Goal: Transaction & Acquisition: Purchase product/service

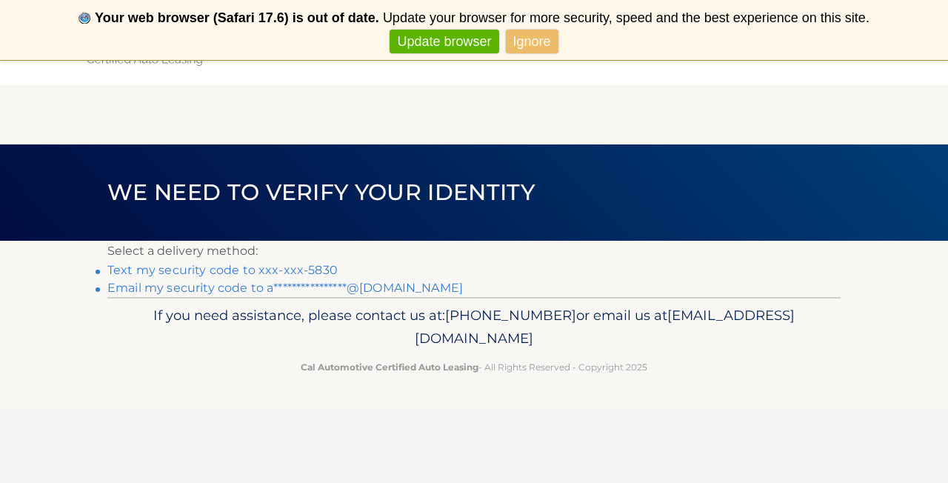
click at [284, 270] on link "Text my security code to xxx-xxx-5830" at bounding box center [222, 270] width 230 height 14
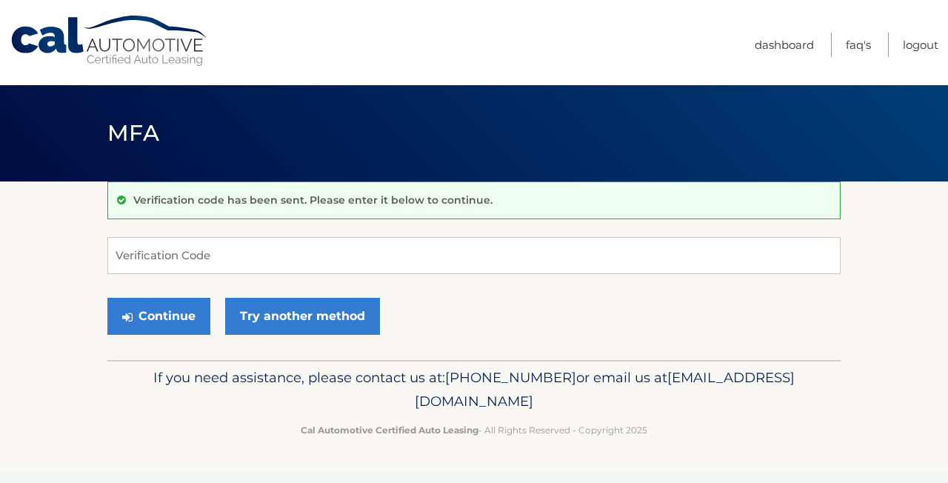
click at [250, 262] on input "Verification Code" at bounding box center [473, 255] width 733 height 37
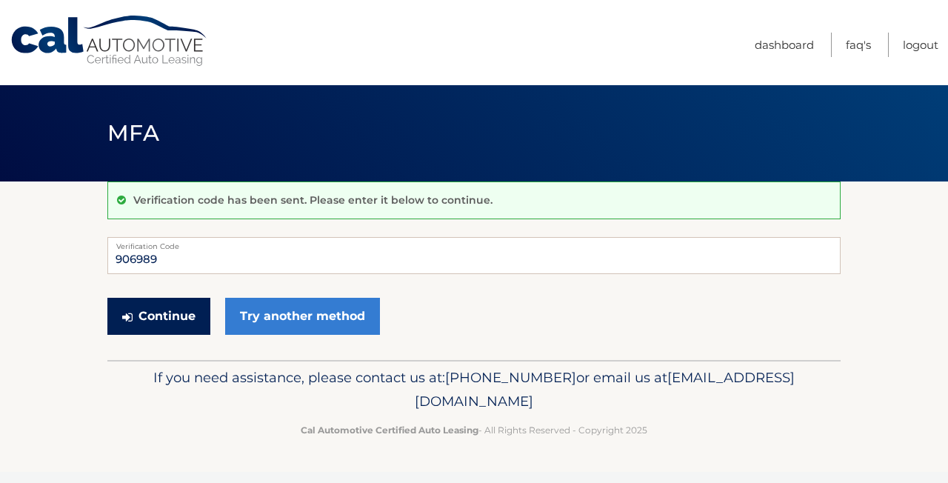
type input "906989"
click at [136, 325] on button "Continue" at bounding box center [158, 316] width 103 height 37
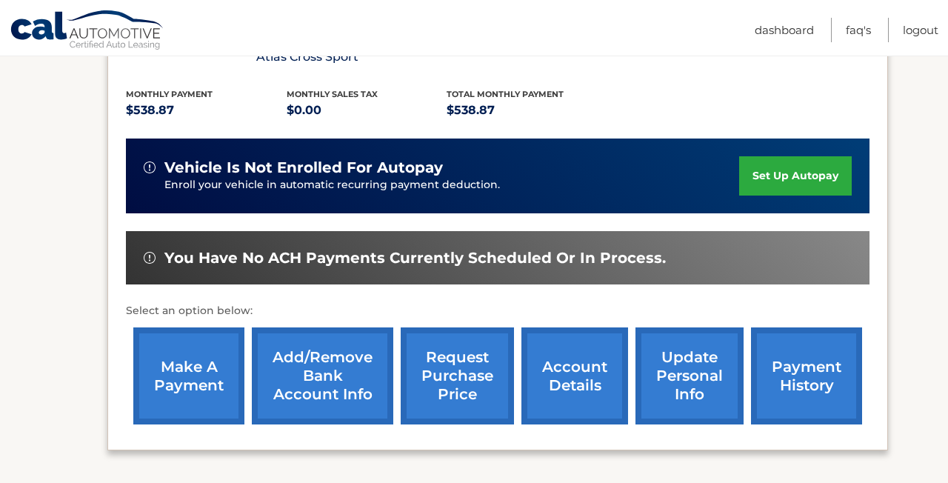
scroll to position [312, 0]
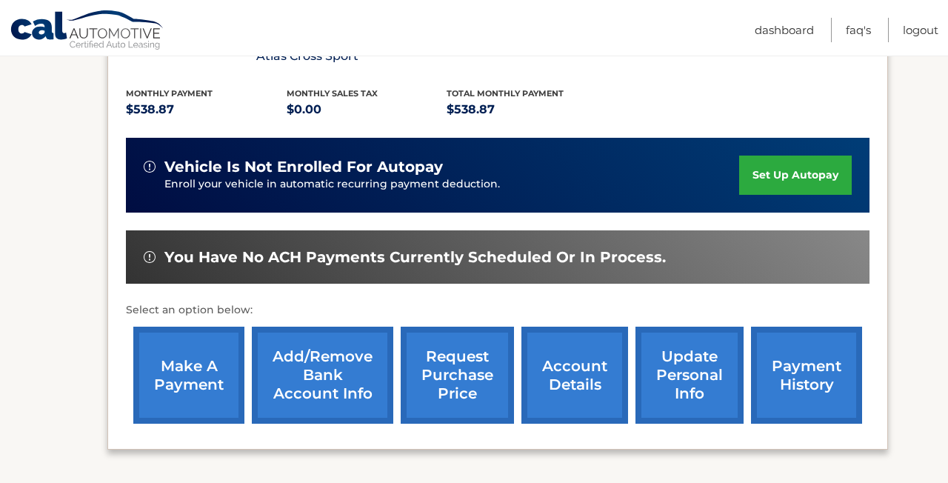
click at [196, 375] on link "make a payment" at bounding box center [188, 375] width 111 height 97
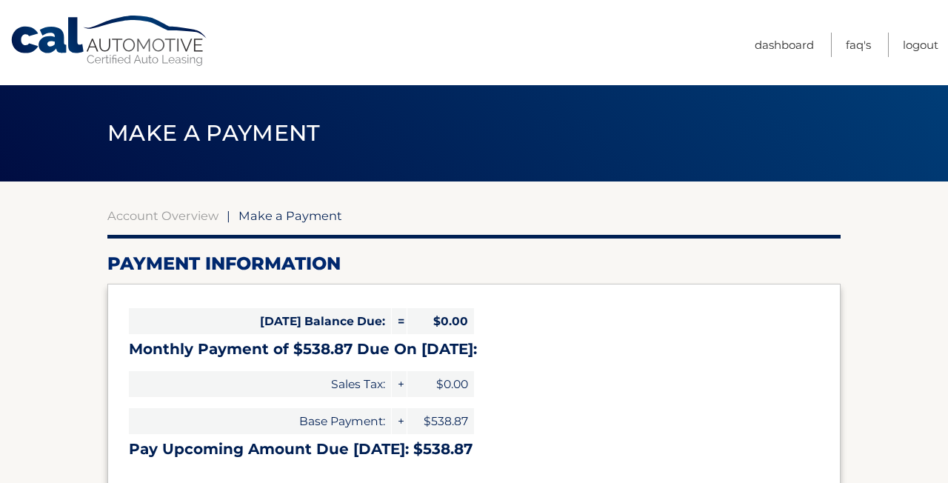
select select "NDliN2I3MDUtOWEyYy00MjJiLTgwMzQtNjNjNGIyMjZhYTA2"
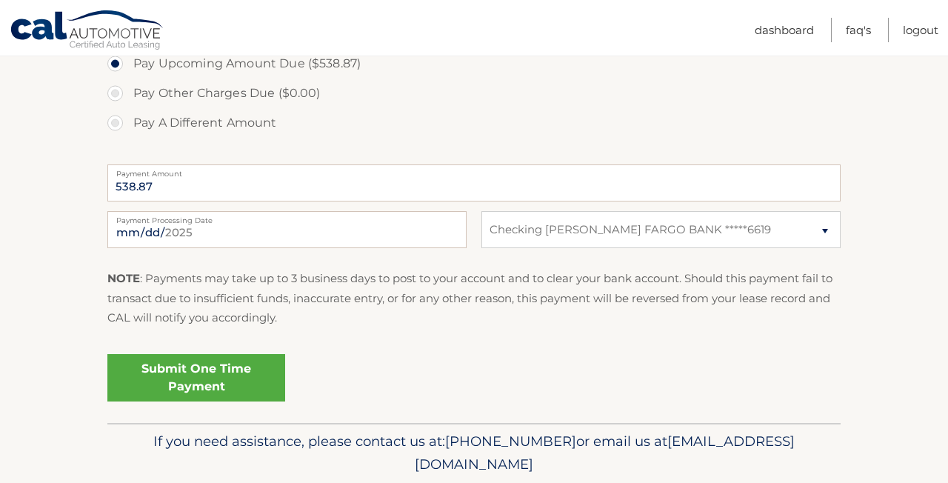
scroll to position [526, 0]
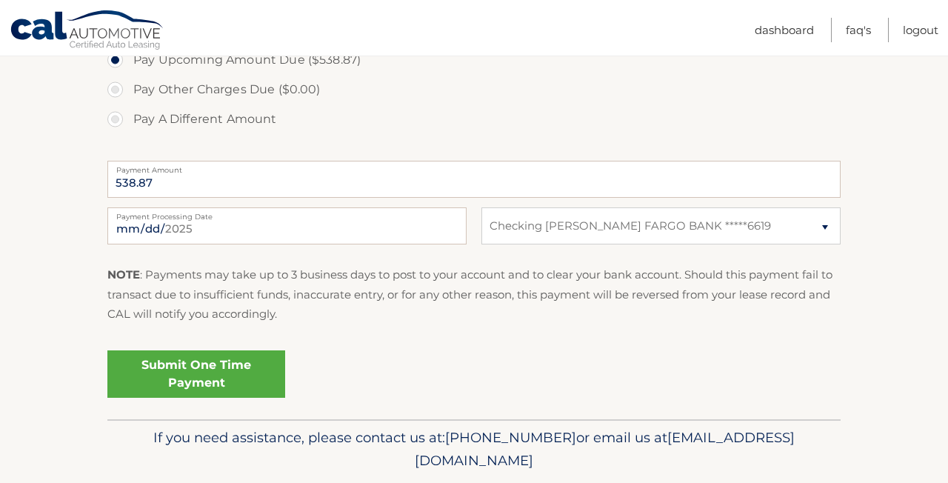
click at [218, 370] on link "Submit One Time Payment" at bounding box center [196, 373] width 178 height 47
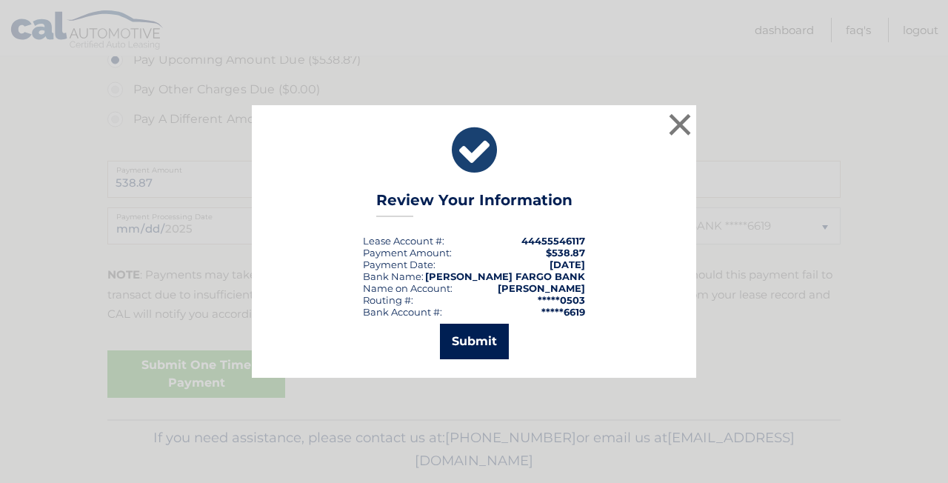
click at [482, 341] on button "Submit" at bounding box center [474, 342] width 69 height 36
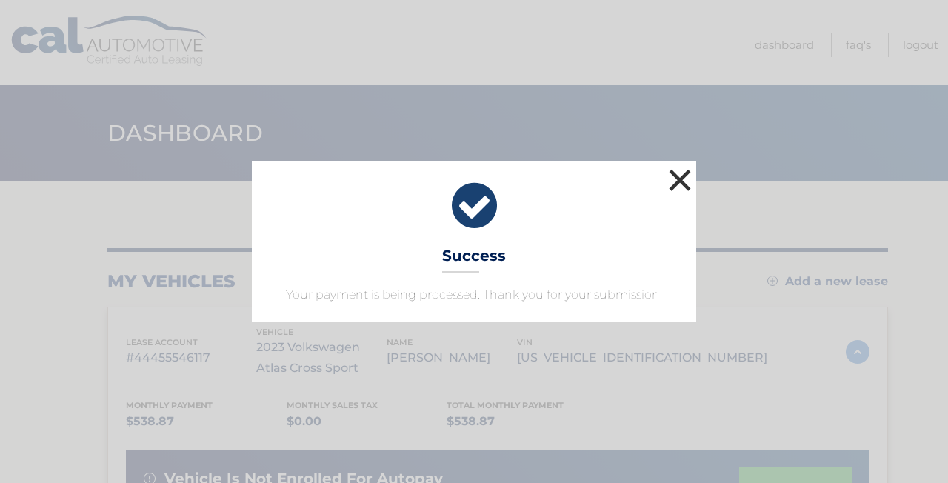
click at [681, 187] on button "×" at bounding box center [680, 180] width 30 height 30
